Goal: Transaction & Acquisition: Purchase product/service

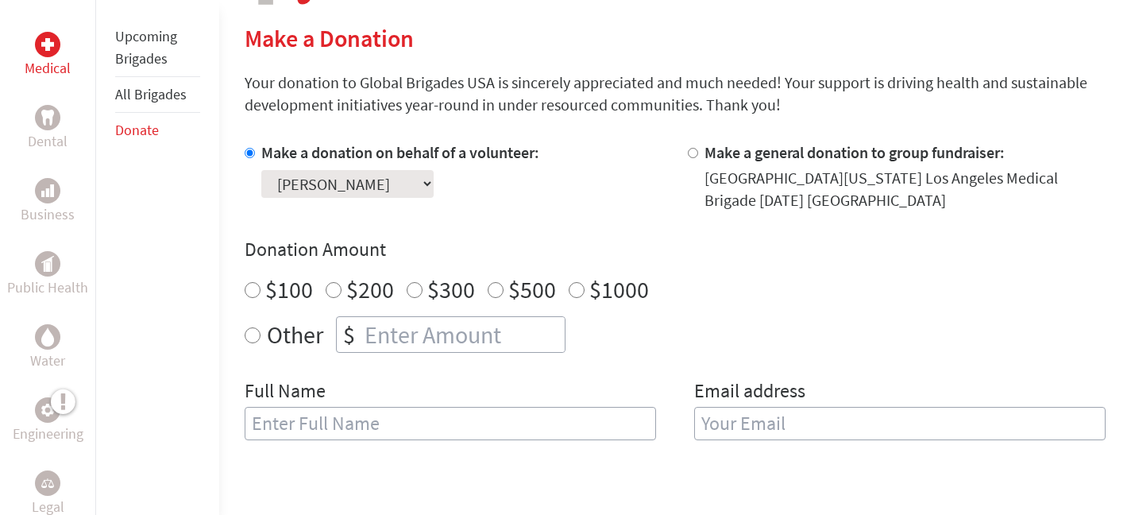
scroll to position [354, 0]
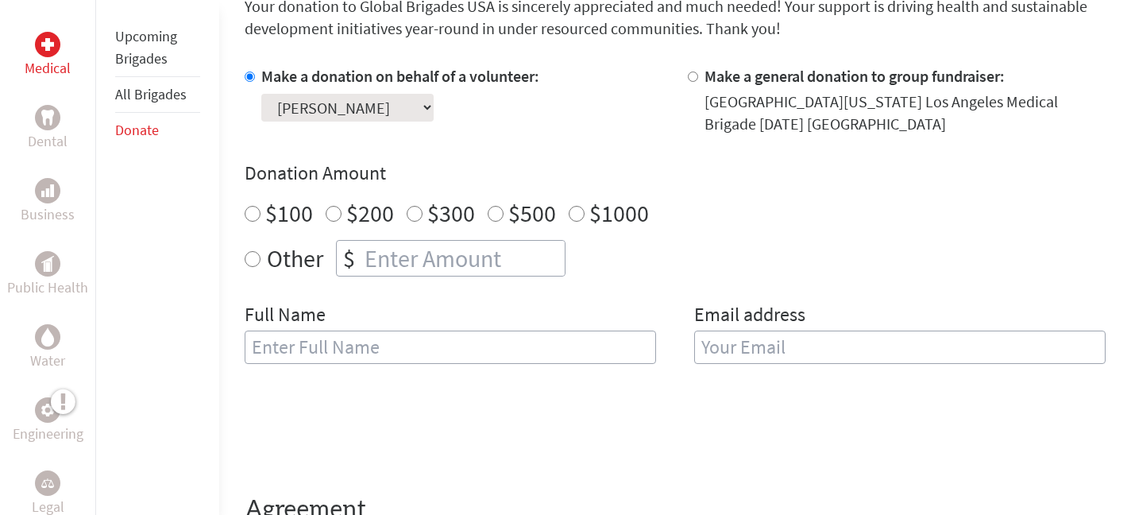
scroll to position [455, 0]
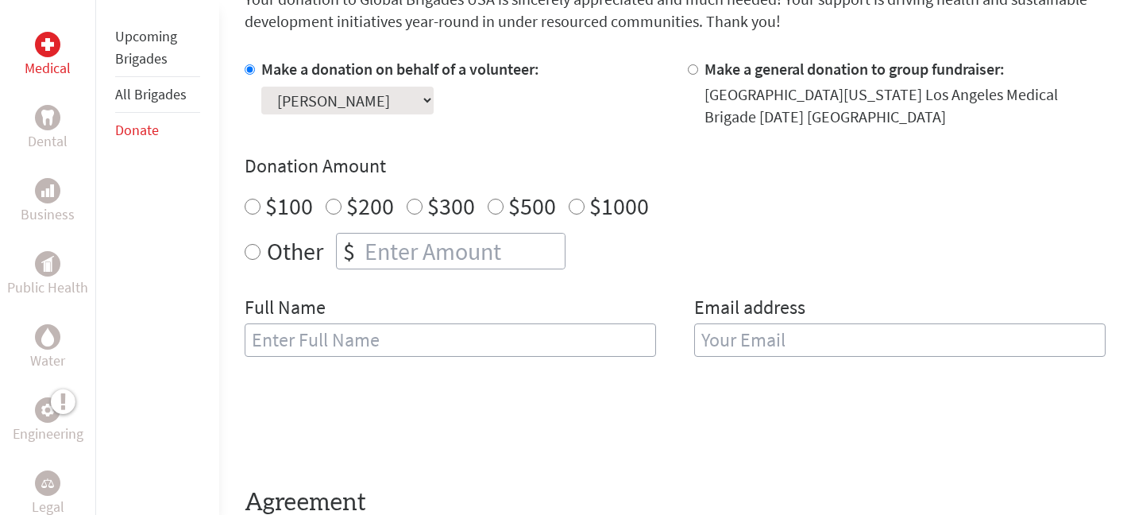
radio input "true"
click at [443, 266] on input "number" at bounding box center [463, 251] width 203 height 35
type input "920"
click at [667, 265] on div "Other $ 920" at bounding box center [675, 251] width 861 height 37
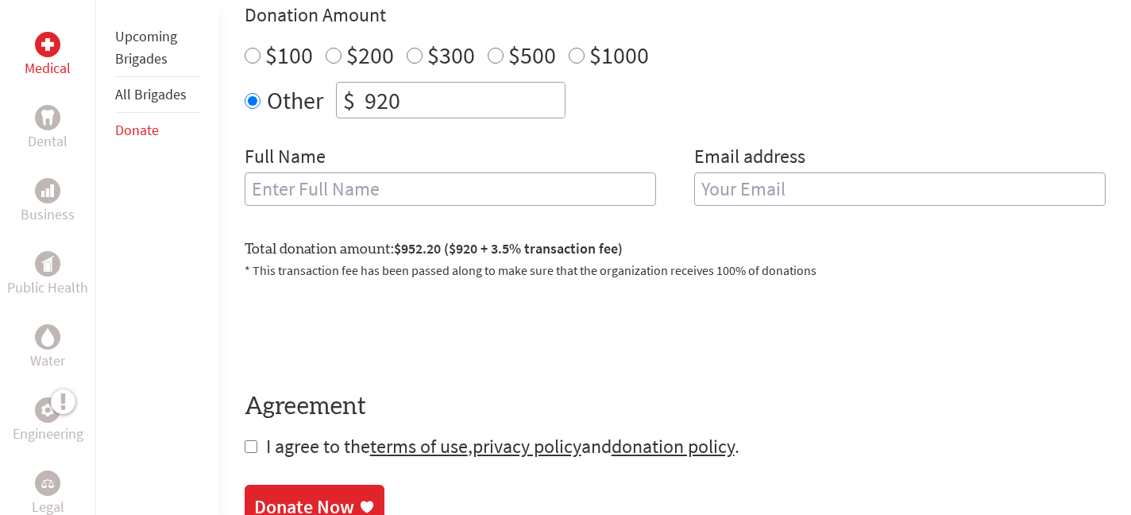
scroll to position [609, 0]
